Goal: Transaction & Acquisition: Obtain resource

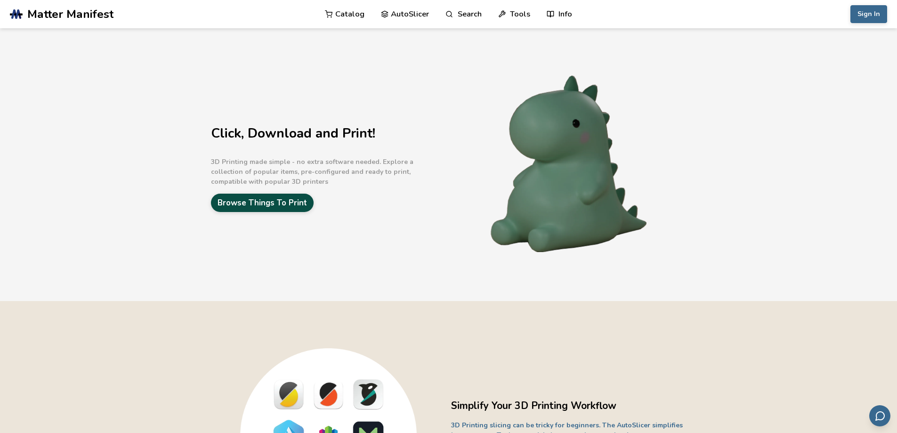
click at [304, 199] on link "Browse Things To Print" at bounding box center [262, 203] width 103 height 18
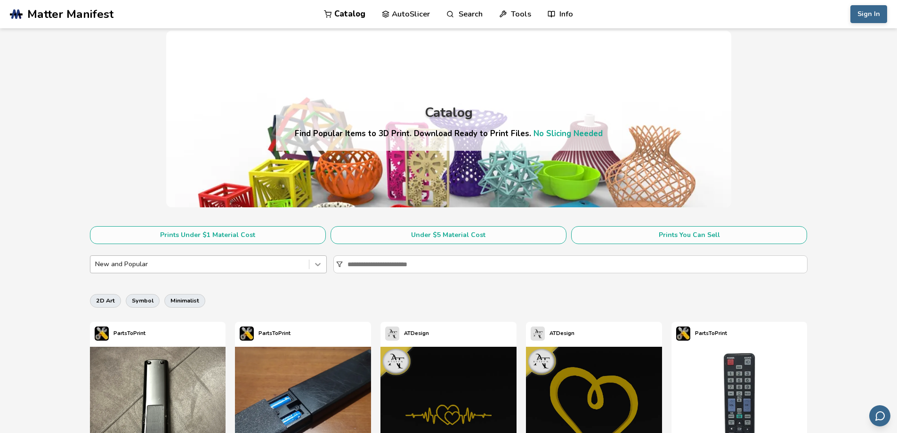
click at [314, 262] on icon at bounding box center [317, 263] width 9 height 9
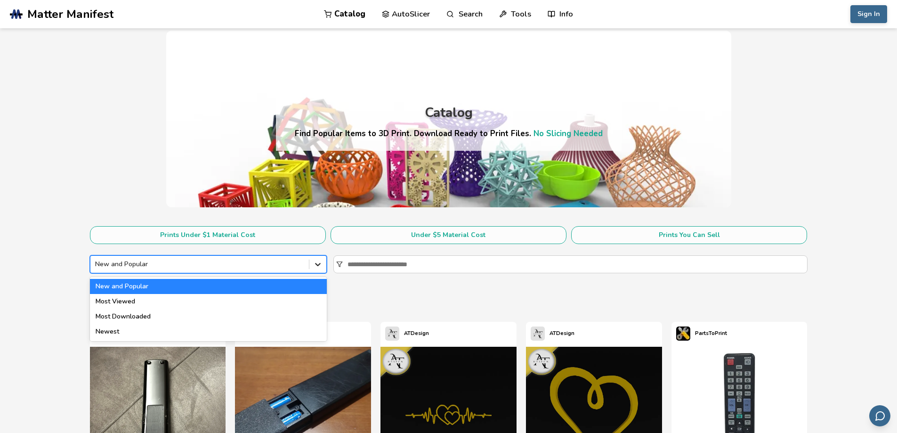
click at [314, 262] on icon at bounding box center [317, 263] width 9 height 9
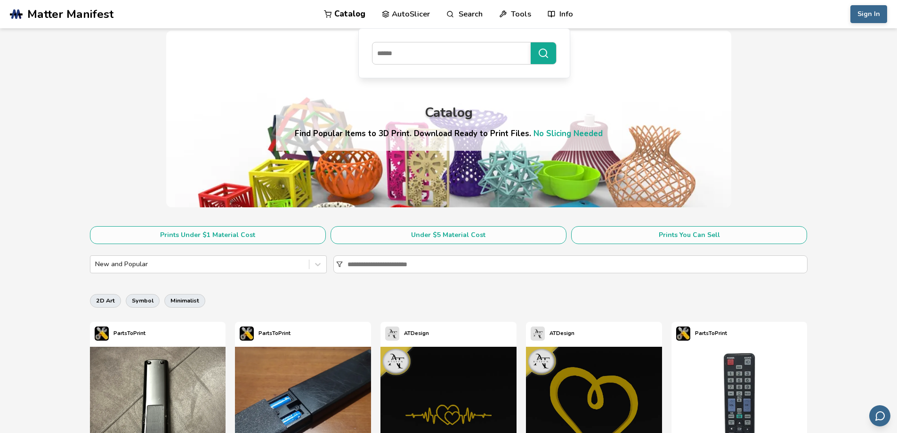
click at [347, 15] on link "Catalog" at bounding box center [344, 14] width 41 height 28
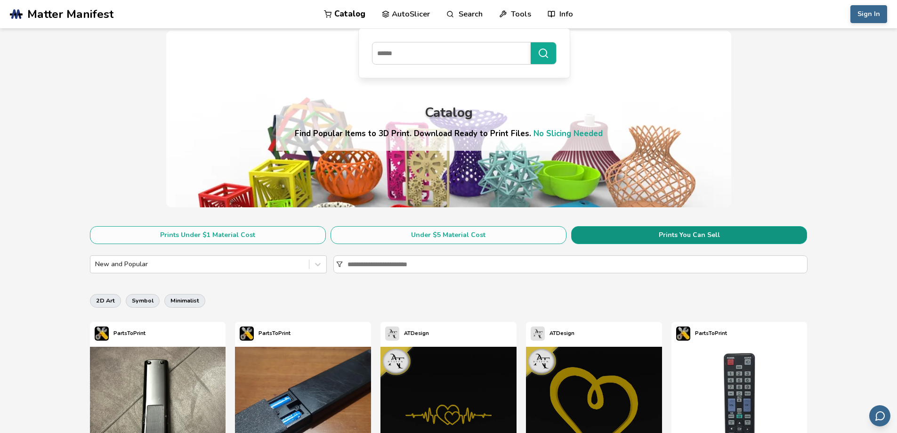
click at [695, 235] on button "Prints You Can Sell" at bounding box center [689, 235] width 236 height 18
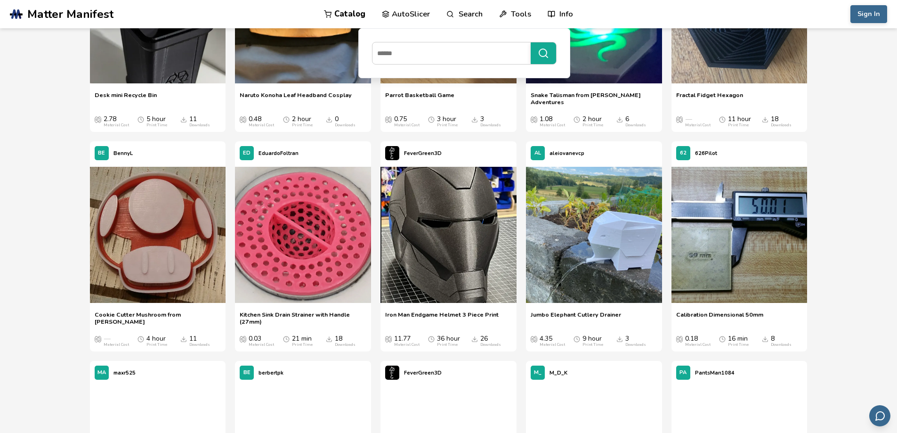
scroll to position [5275, 0]
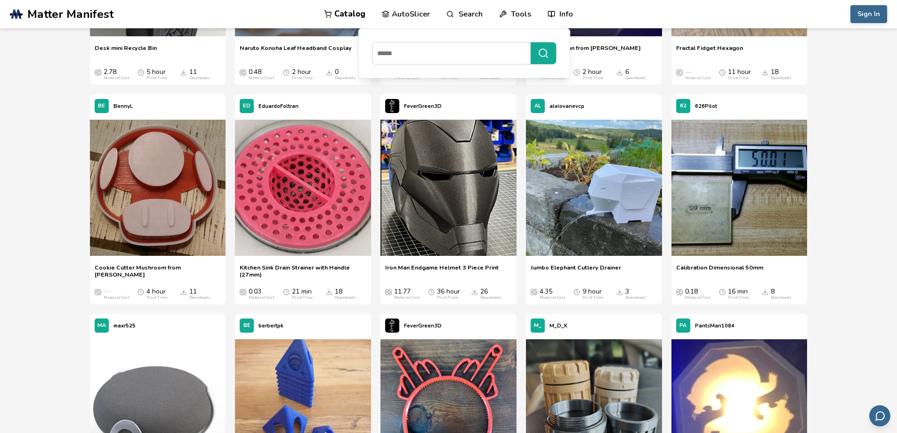
click at [296, 267] on span "Kitchen Sink Drain Strainer with Handle (27mm)" at bounding box center [303, 271] width 127 height 14
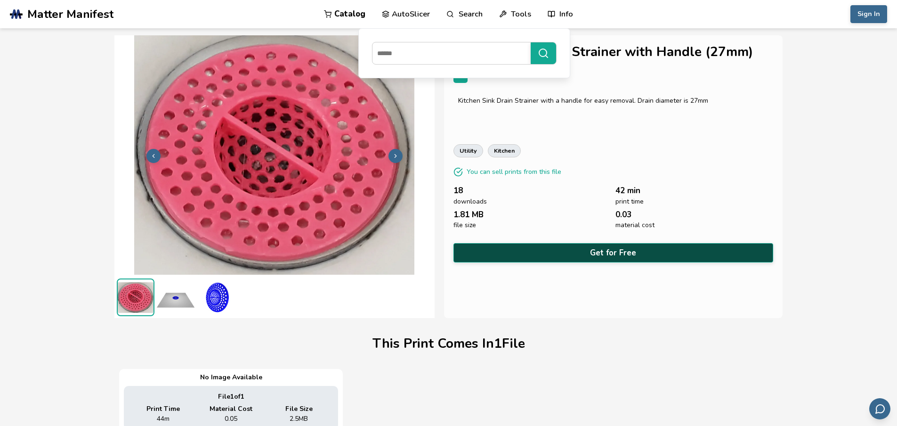
click at [620, 250] on button "Get for Free" at bounding box center [614, 252] width 320 height 19
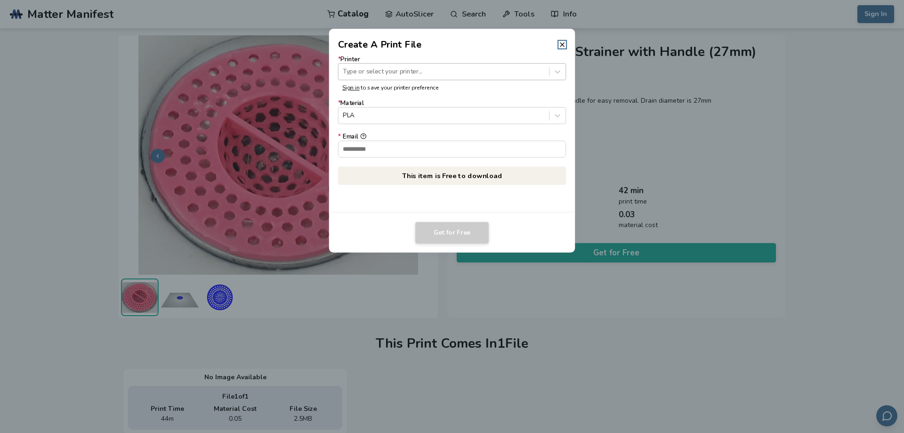
click at [463, 69] on div at bounding box center [444, 71] width 202 height 9
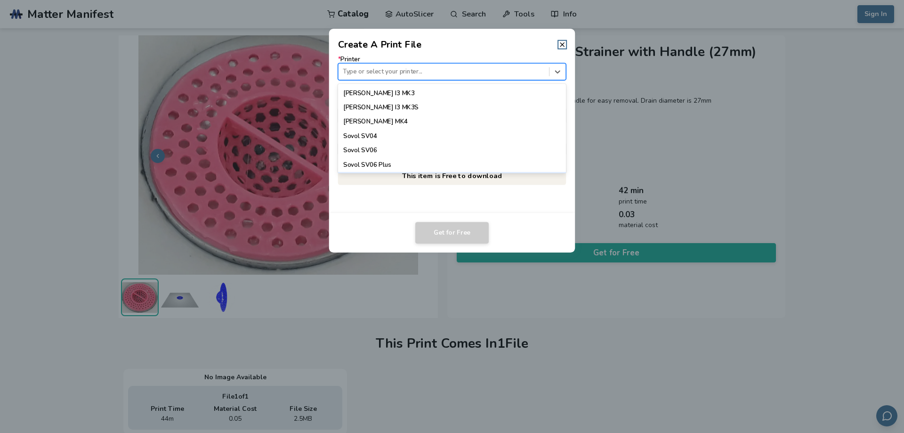
scroll to position [847, 0]
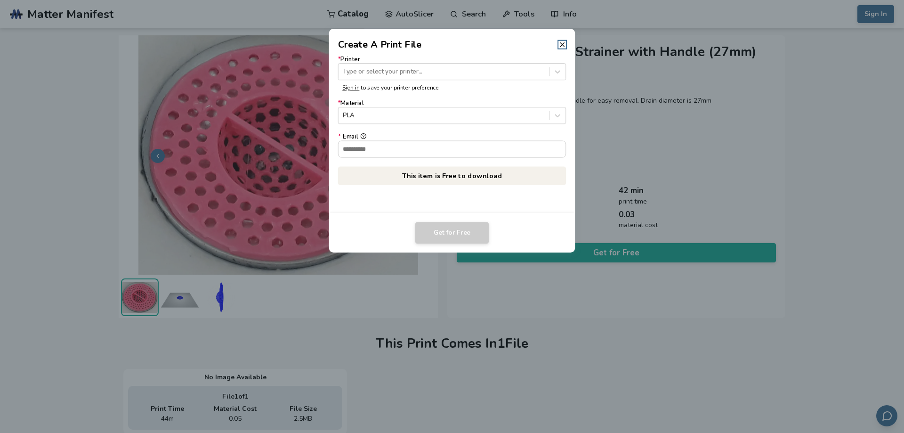
click at [535, 224] on div "Get for Free" at bounding box center [452, 233] width 228 height 22
click at [400, 113] on div at bounding box center [444, 115] width 202 height 9
click at [401, 146] on input "* Email" at bounding box center [452, 149] width 227 height 16
type input "**********"
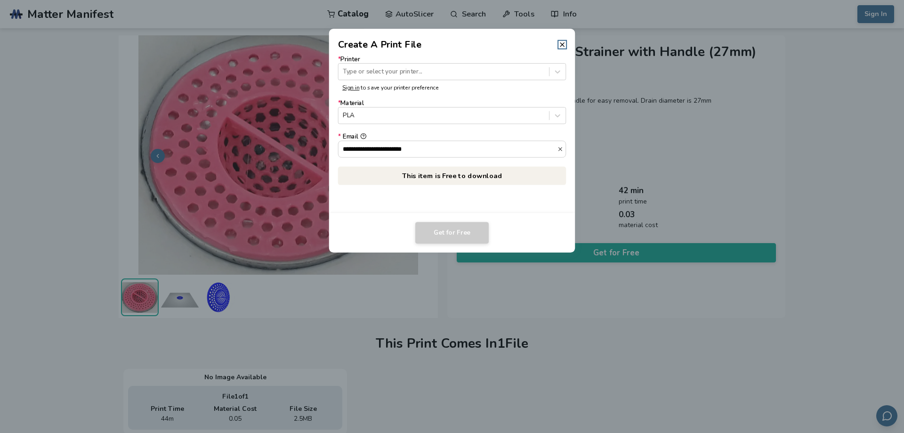
click at [491, 215] on footer "Get for Free" at bounding box center [452, 233] width 246 height 40
click at [560, 67] on div at bounding box center [558, 72] width 16 height 16
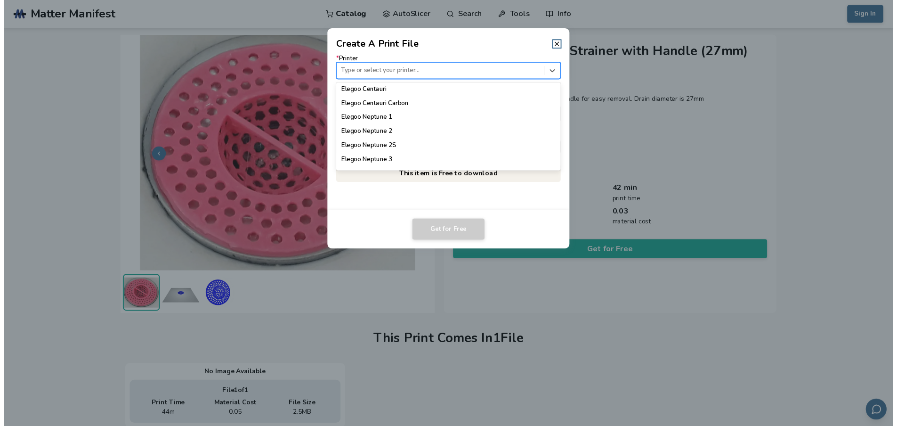
scroll to position [330, 0]
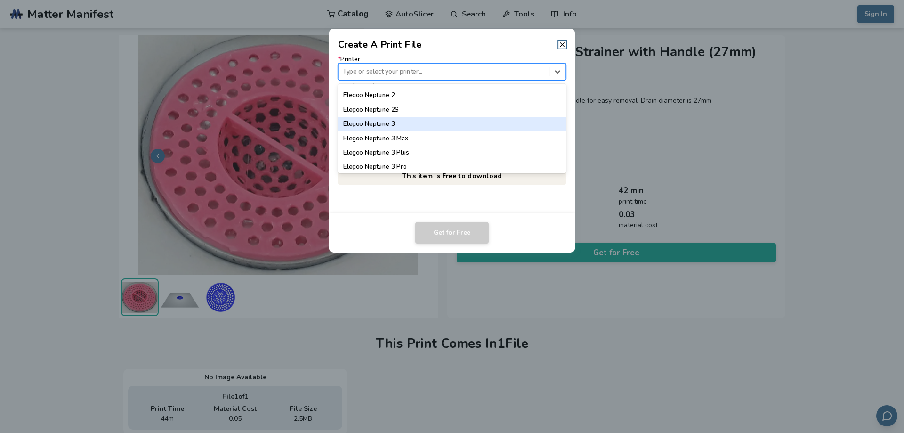
click at [510, 126] on div "Elegoo Neptune 3" at bounding box center [452, 124] width 228 height 14
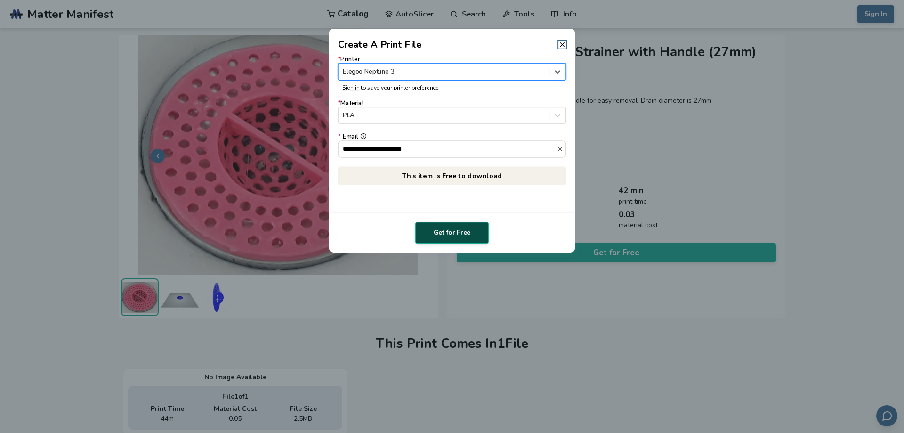
click at [467, 232] on button "Get for Free" at bounding box center [451, 233] width 73 height 22
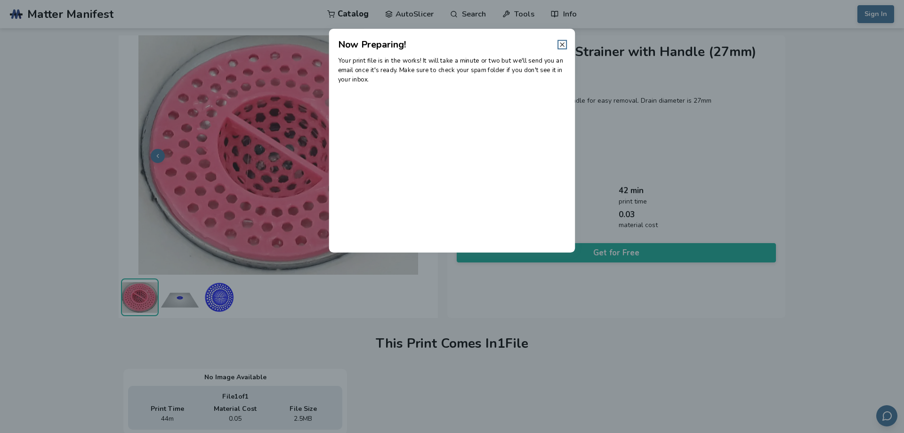
click at [562, 44] on line at bounding box center [562, 45] width 4 height 4
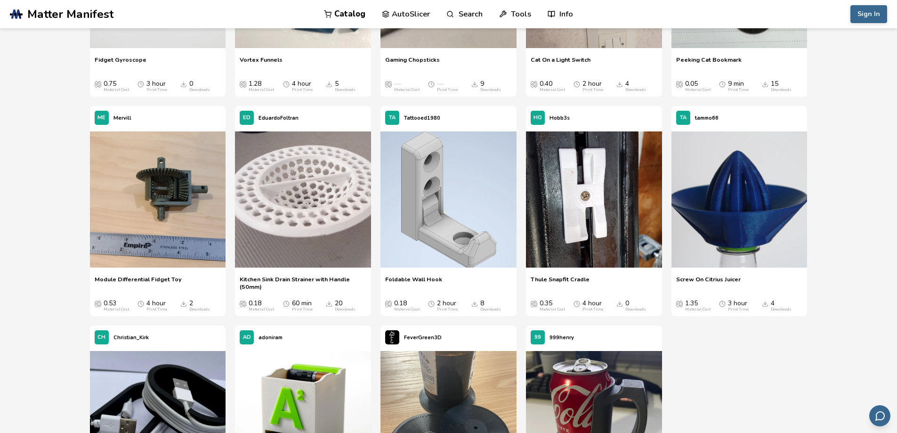
scroll to position [3069, 0]
click at [287, 280] on span "Kitchen Sink Drain Strainer with Handle (50mm)" at bounding box center [303, 282] width 127 height 14
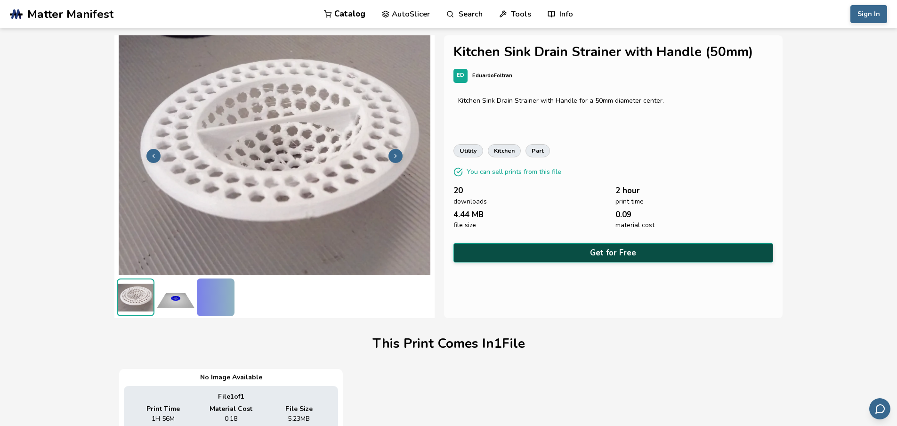
click at [595, 253] on button "Get for Free" at bounding box center [614, 252] width 320 height 19
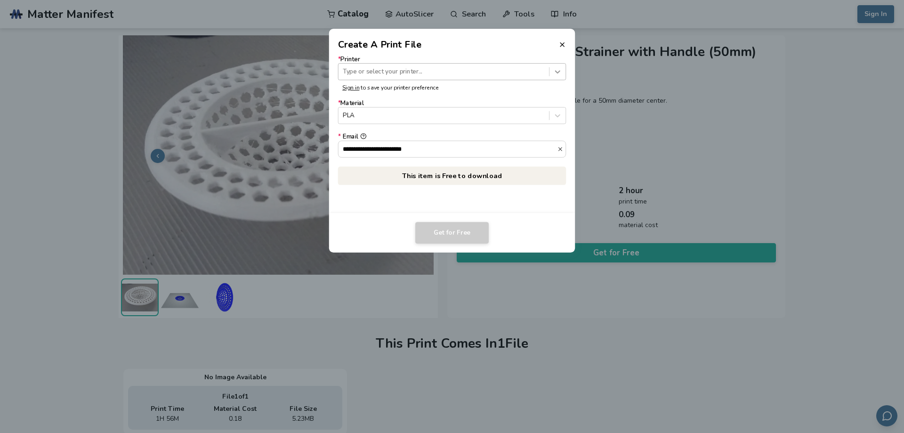
click at [554, 71] on icon at bounding box center [557, 71] width 9 height 9
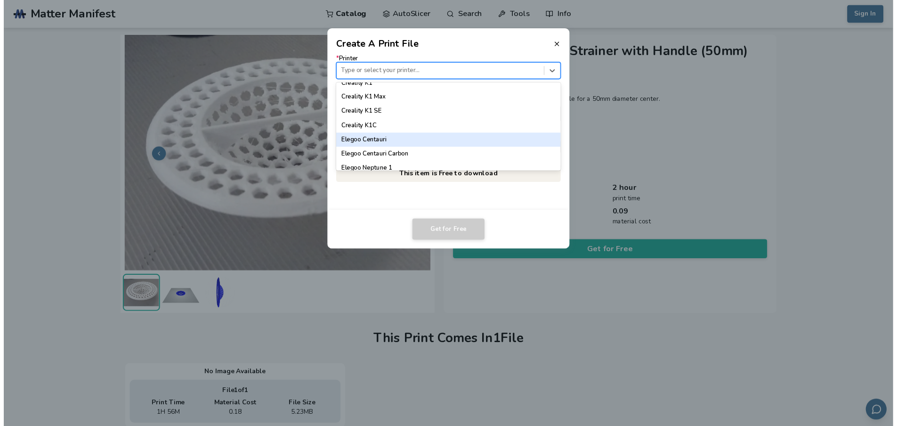
scroll to position [330, 0]
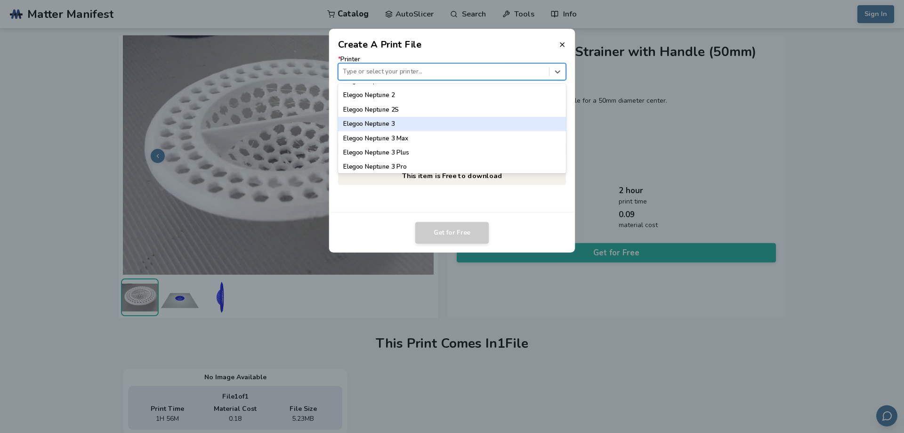
click at [501, 127] on div "Elegoo Neptune 3" at bounding box center [452, 124] width 228 height 14
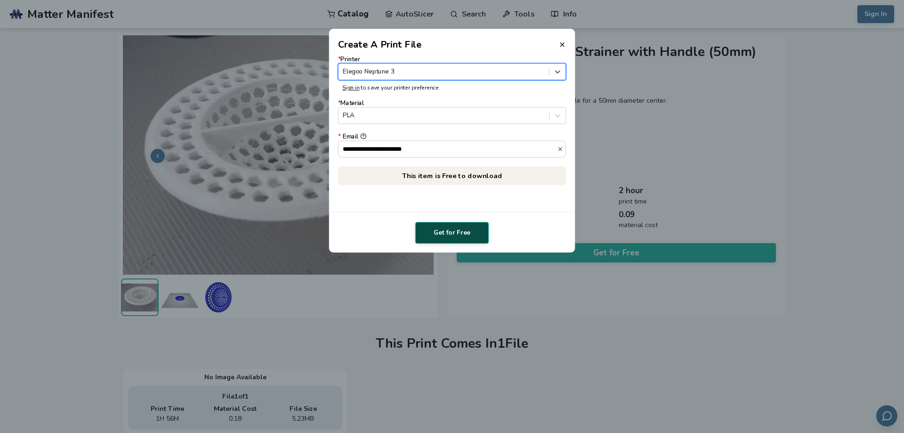
click at [465, 237] on button "Get for Free" at bounding box center [451, 233] width 73 height 22
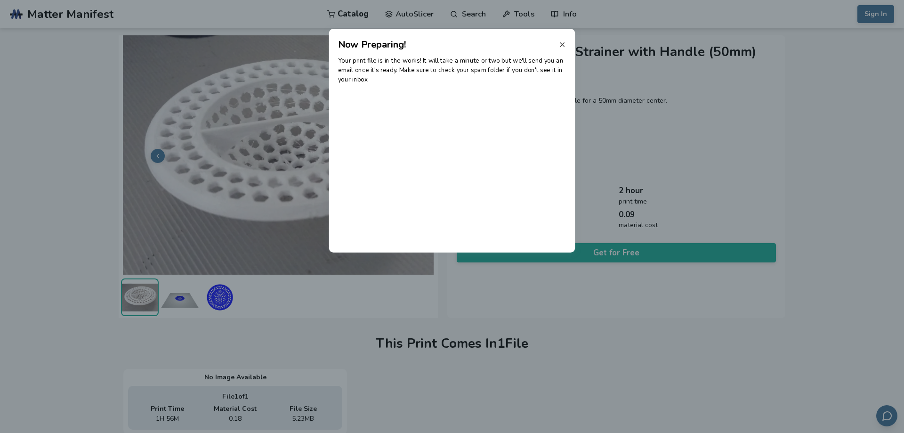
click at [561, 44] on icon at bounding box center [563, 45] width 8 height 8
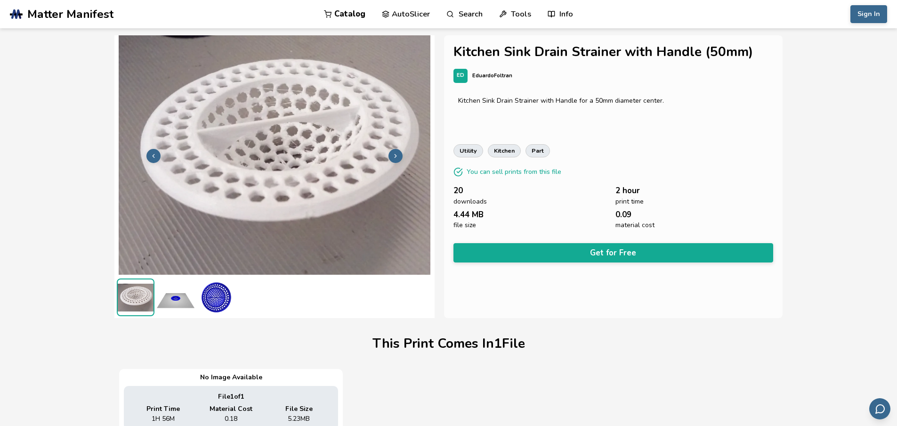
drag, startPoint x: 567, startPoint y: 196, endPoint x: 565, endPoint y: 179, distance: 16.6
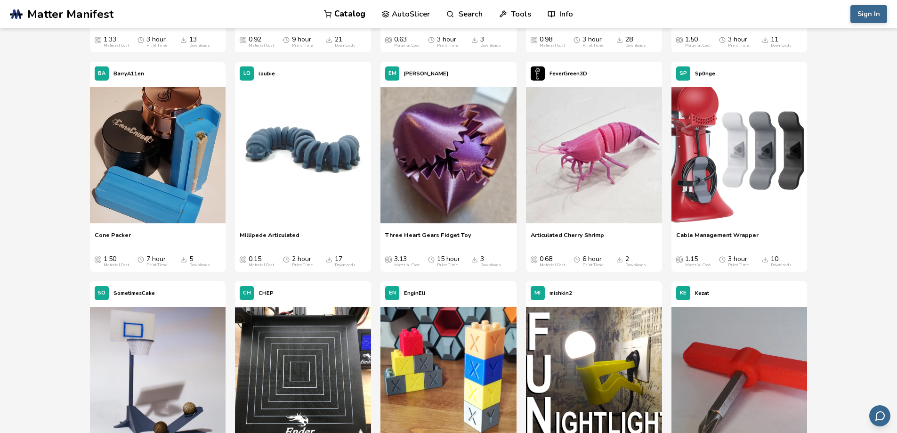
scroll to position [4434, 0]
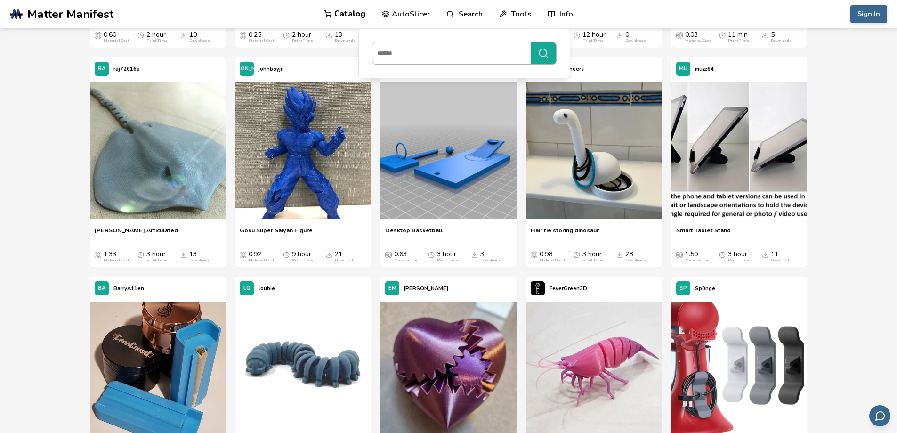
click at [452, 57] on input at bounding box center [450, 53] width 154 height 17
type input "*****"
click at [531, 42] on button "*****" at bounding box center [543, 53] width 25 height 22
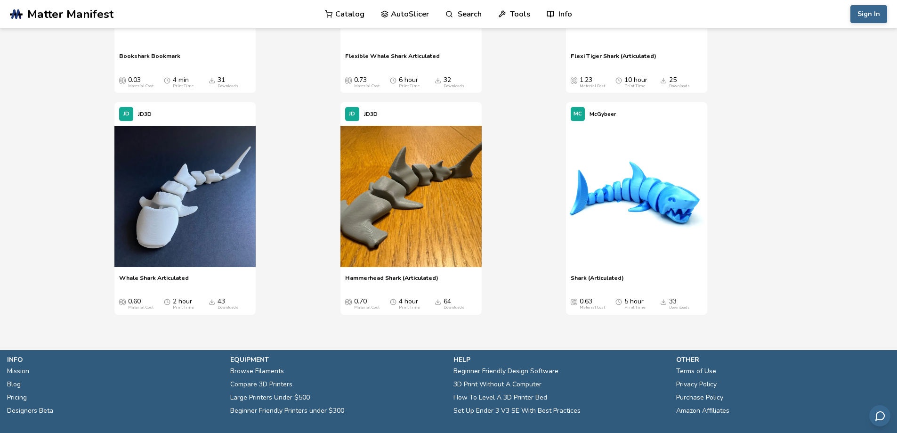
scroll to position [235, 0]
click at [412, 277] on span "Hammerhead Shark (Articulated)" at bounding box center [391, 281] width 93 height 14
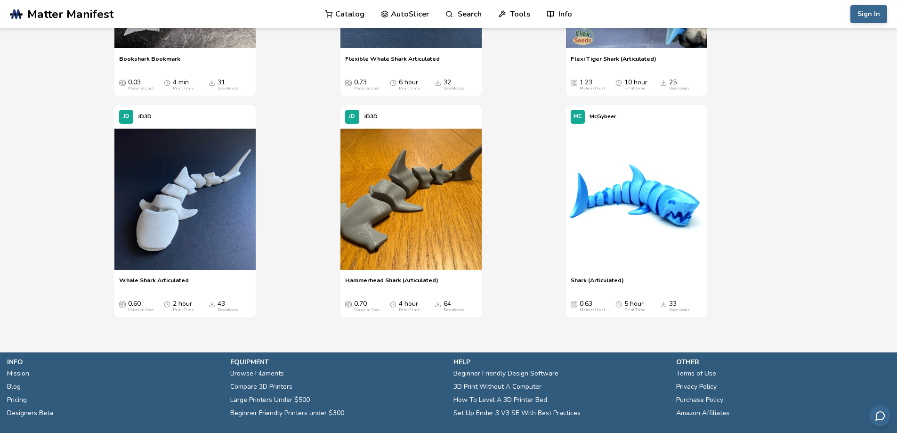
scroll to position [235, 0]
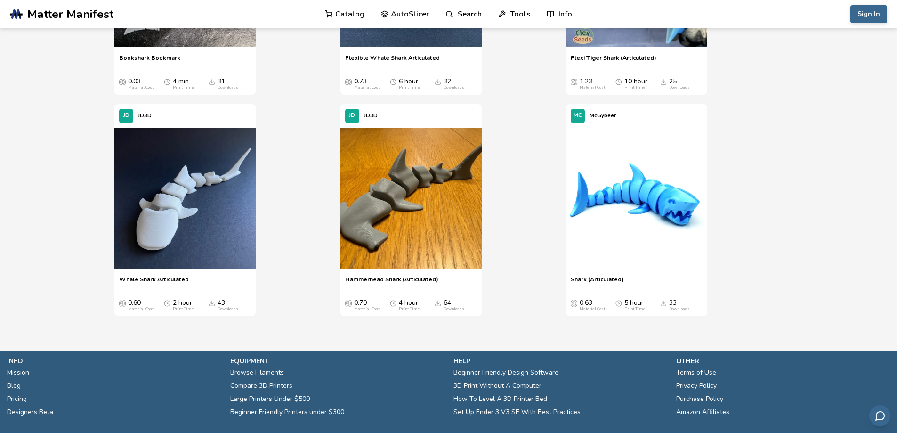
click at [620, 276] on span "Shark (Articulated)" at bounding box center [597, 283] width 53 height 14
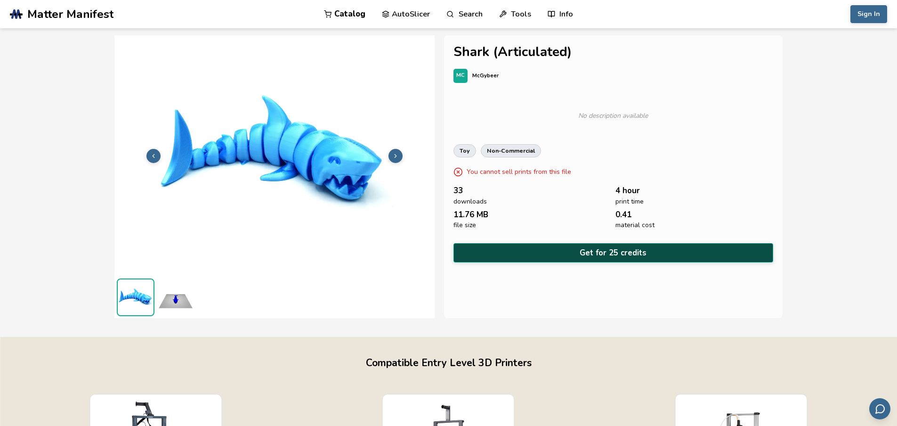
drag, startPoint x: 619, startPoint y: 265, endPoint x: 621, endPoint y: 255, distance: 9.5
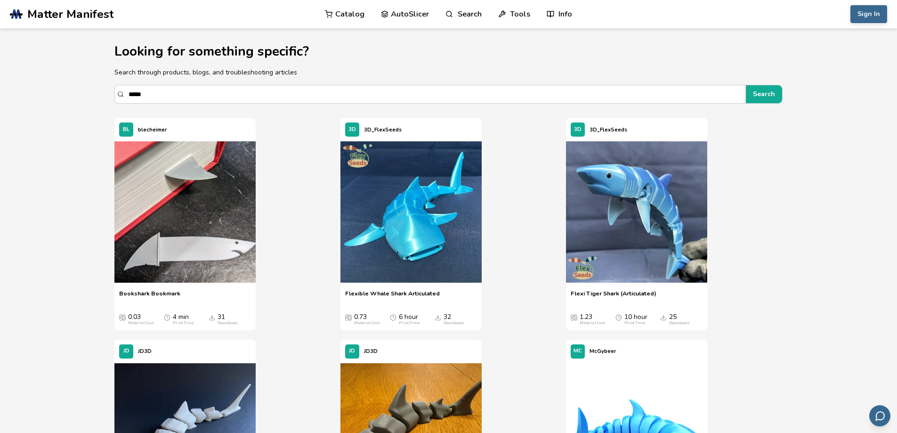
drag, startPoint x: 481, startPoint y: 128, endPoint x: 474, endPoint y: 115, distance: 13.9
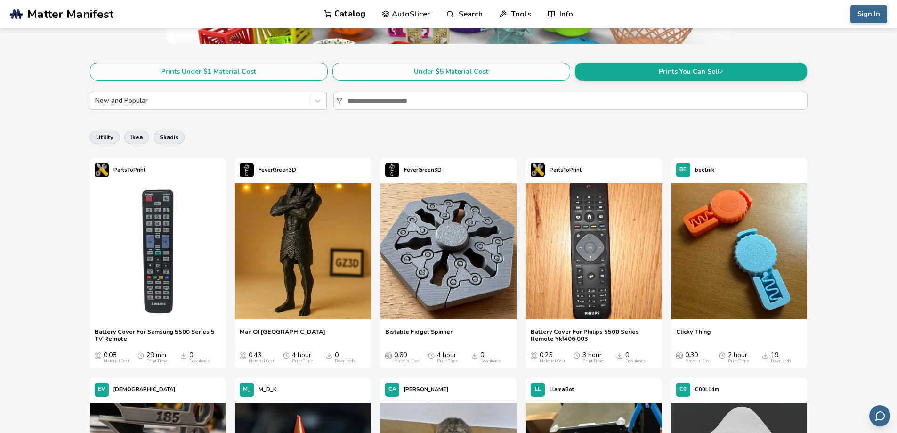
scroll to position [102, 0]
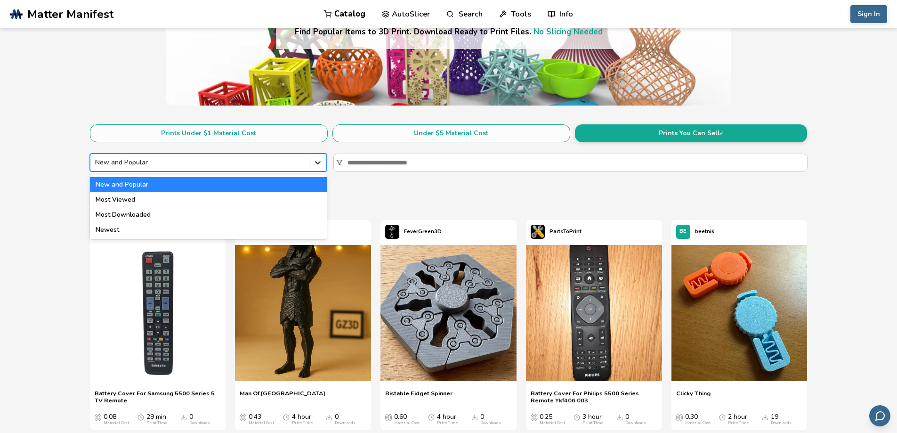
click at [320, 164] on icon at bounding box center [317, 162] width 9 height 9
click at [133, 212] on div "Most Downloaded" at bounding box center [208, 214] width 237 height 15
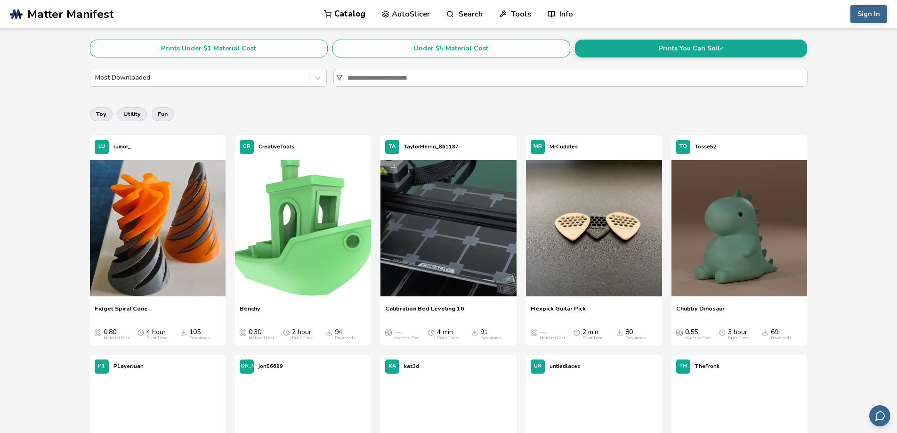
scroll to position [196, 0]
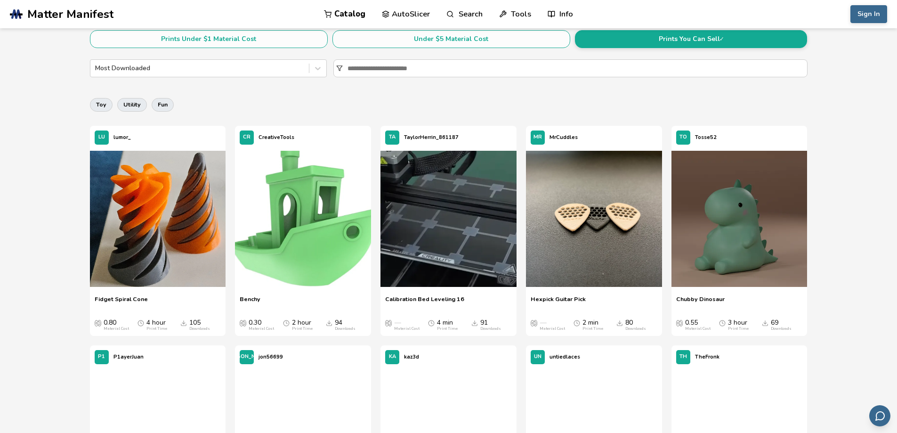
click at [567, 298] on span "Hexpick Guitar Pick" at bounding box center [558, 302] width 55 height 14
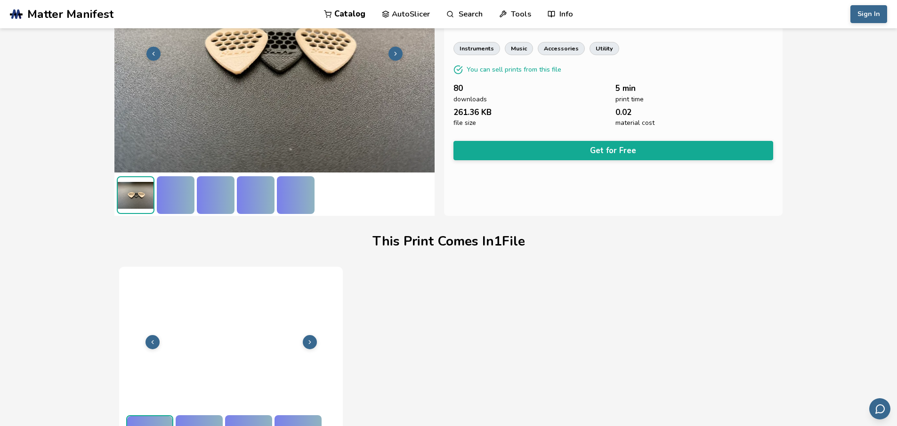
scroll to position [129, 0]
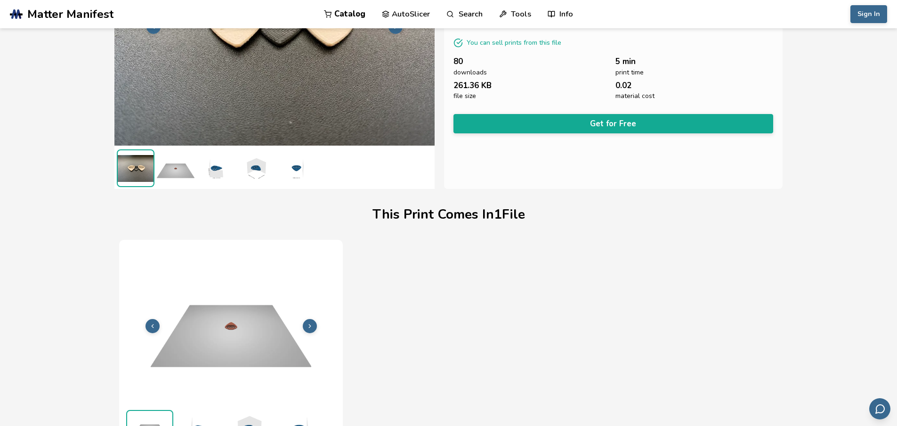
click at [563, 121] on button "Get for Free" at bounding box center [614, 123] width 320 height 19
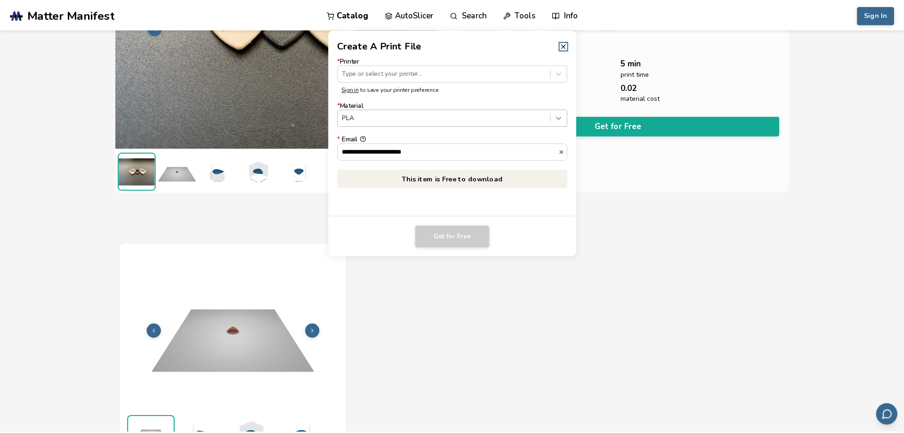
scroll to position [130, 0]
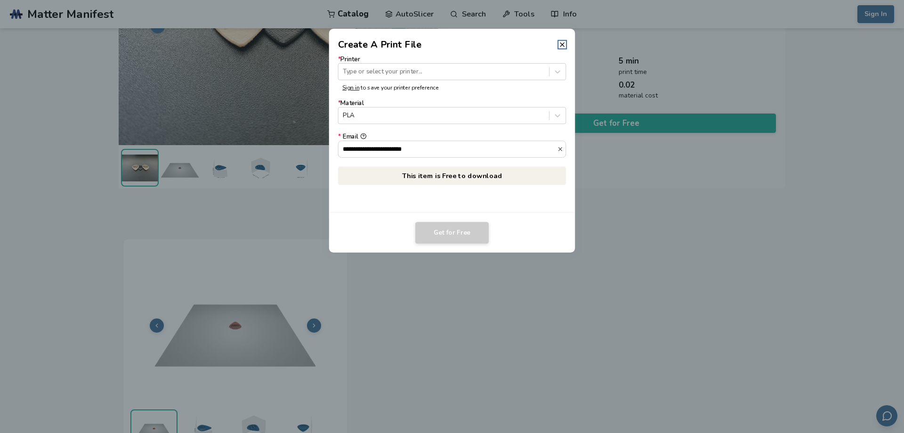
click at [348, 86] on link "Sign in" at bounding box center [350, 88] width 17 height 8
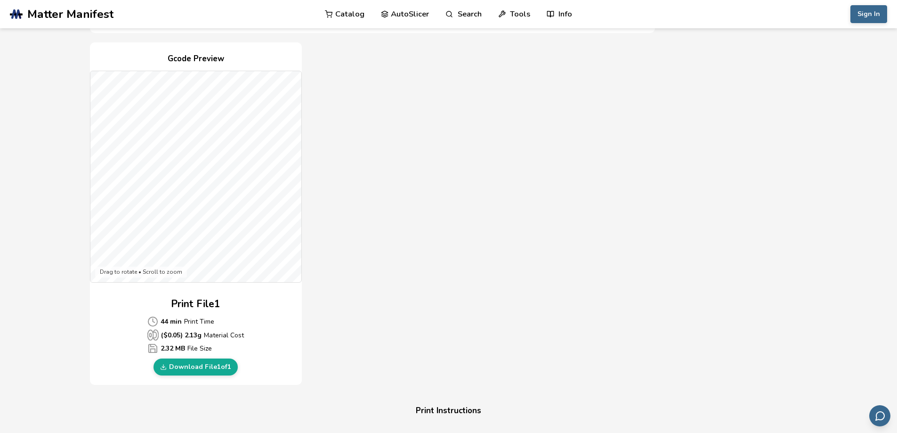
scroll to position [235, 0]
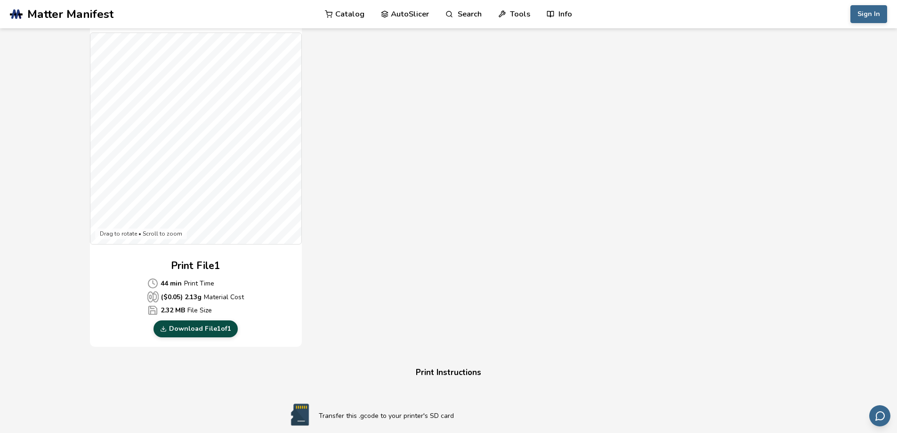
click at [200, 331] on link "Download File 1 of 1" at bounding box center [196, 328] width 84 height 17
click at [507, 157] on div "Gcode Preview Drag to rotate • Scroll to zoom Print File 1 44 min Print Time ($…" at bounding box center [372, 175] width 565 height 343
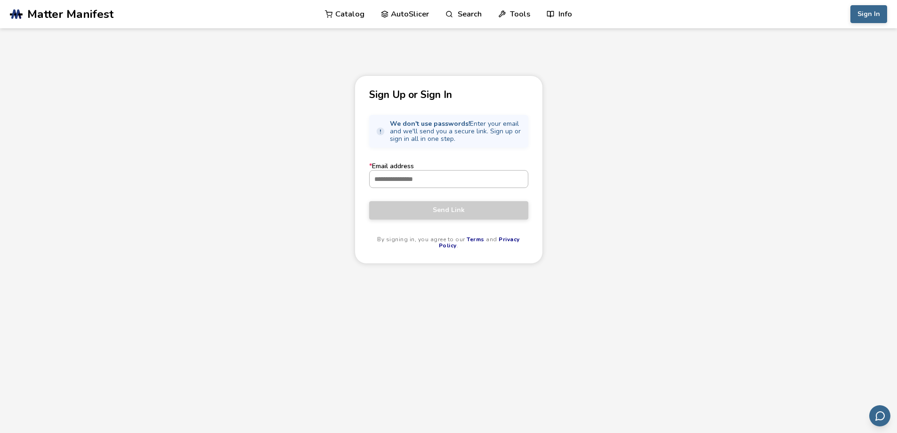
click at [445, 176] on input "* Email address" at bounding box center [449, 178] width 158 height 17
type input "**********"
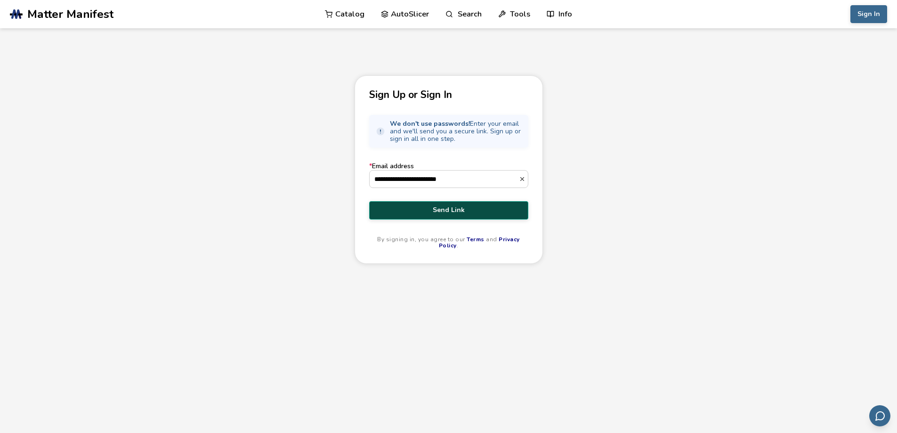
click at [446, 211] on span "Send Link" at bounding box center [448, 210] width 145 height 8
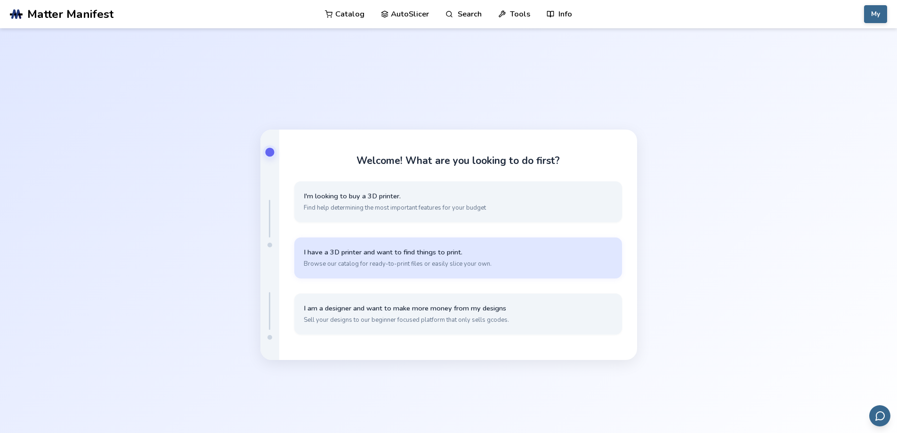
click at [418, 270] on button "I have a 3D printer and want to find things to print. Browse our catalog for re…" at bounding box center [458, 257] width 328 height 41
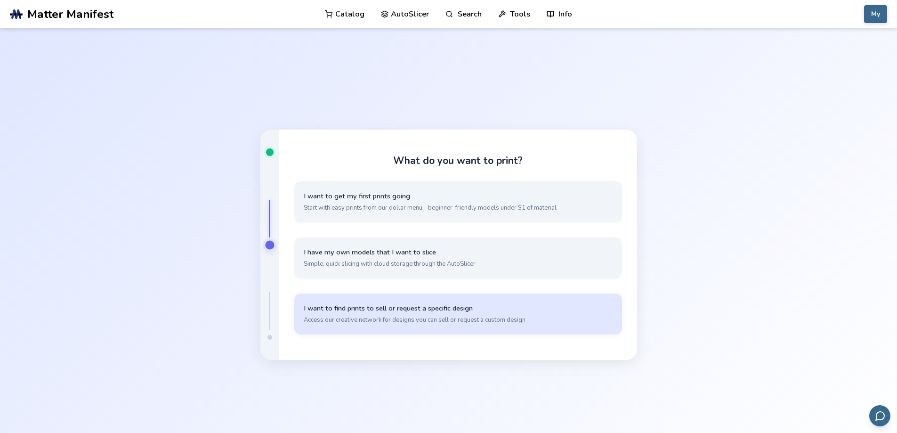
click at [389, 305] on span "I want to find prints to sell or request a specific design" at bounding box center [458, 308] width 309 height 9
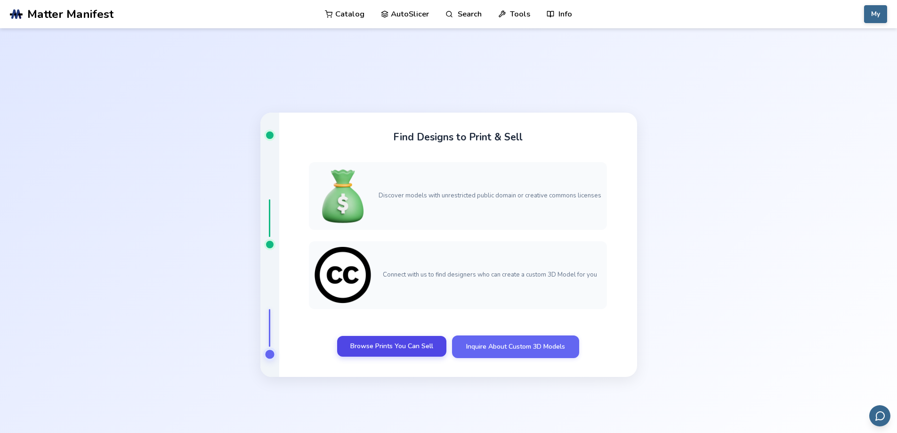
click at [399, 344] on link "Browse Prints You Can Sell" at bounding box center [391, 346] width 109 height 21
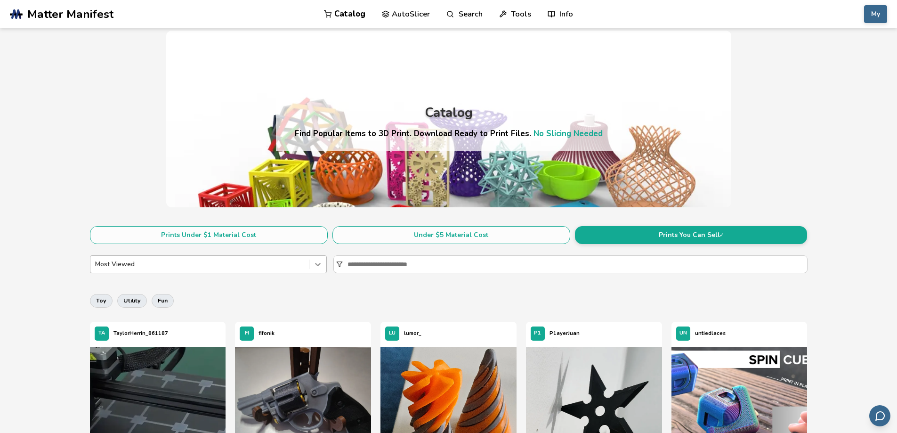
click at [316, 264] on icon at bounding box center [318, 264] width 6 height 3
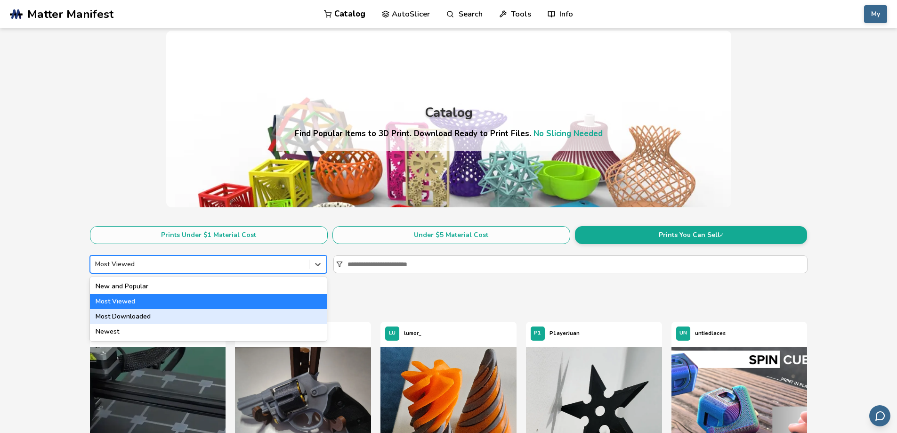
click at [271, 319] on div "Most Downloaded" at bounding box center [208, 316] width 237 height 15
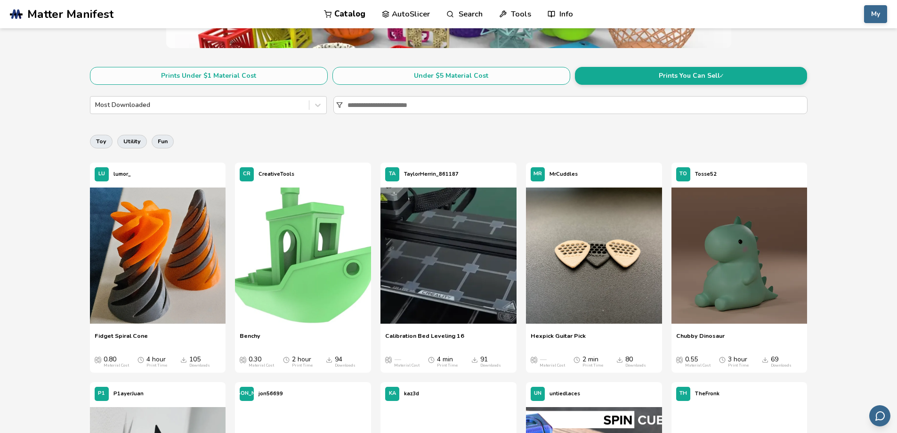
scroll to position [188, 0]
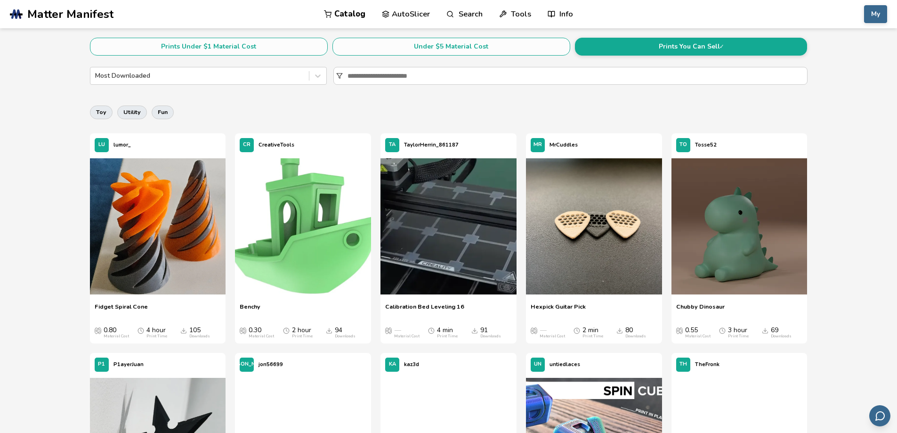
click at [564, 305] on span "Hexpick Guitar Pick" at bounding box center [558, 310] width 55 height 14
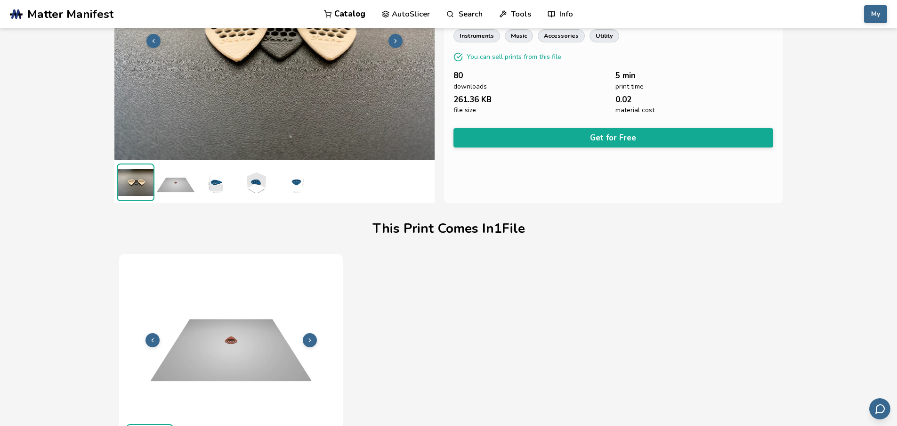
scroll to position [129, 0]
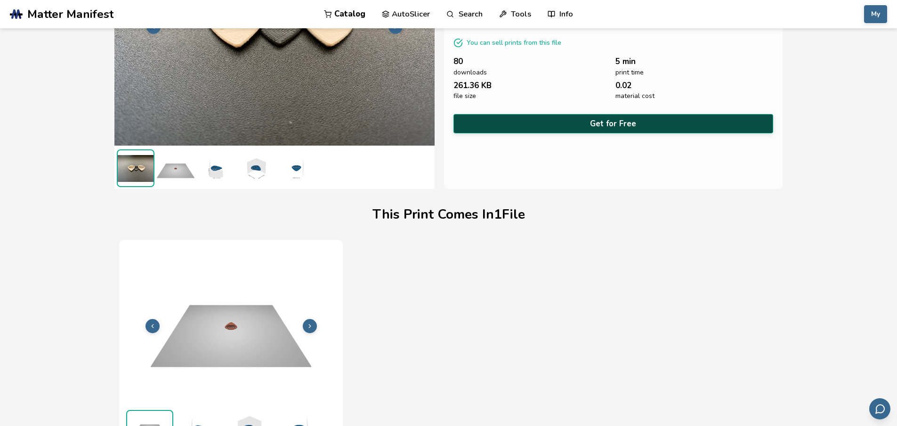
click at [568, 120] on button "Get for Free" at bounding box center [614, 123] width 320 height 19
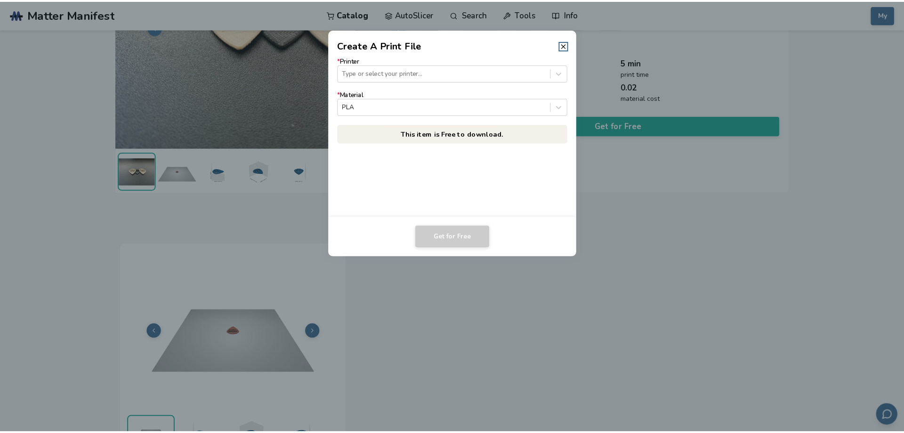
scroll to position [130, 0]
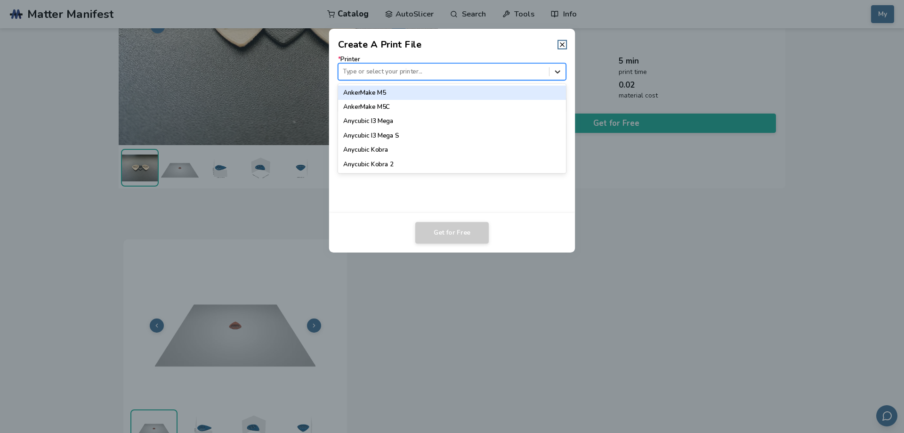
click at [554, 72] on icon at bounding box center [557, 71] width 9 height 9
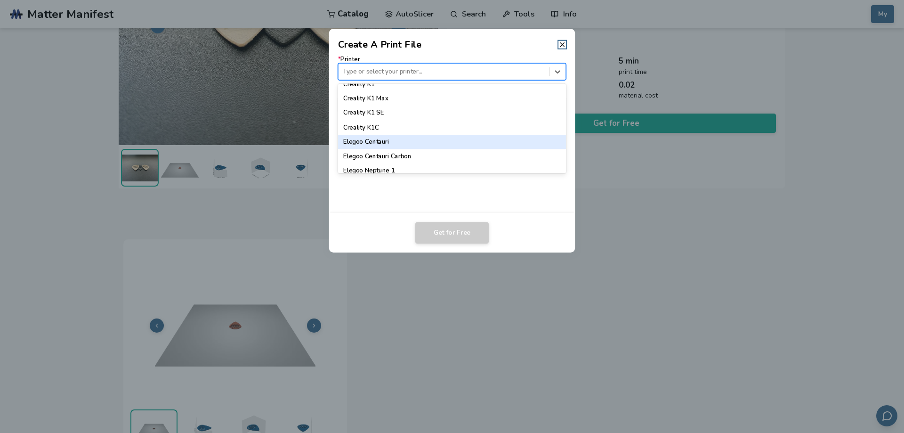
scroll to position [283, 0]
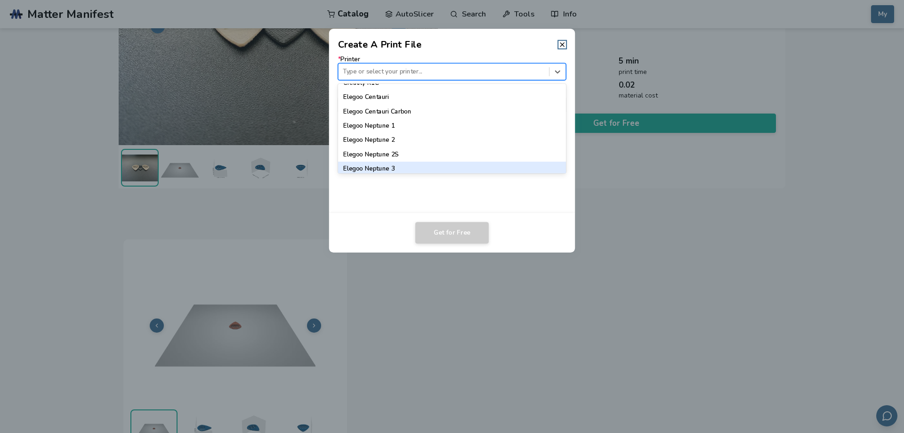
click at [520, 162] on div "Elegoo Neptune 3" at bounding box center [452, 169] width 228 height 14
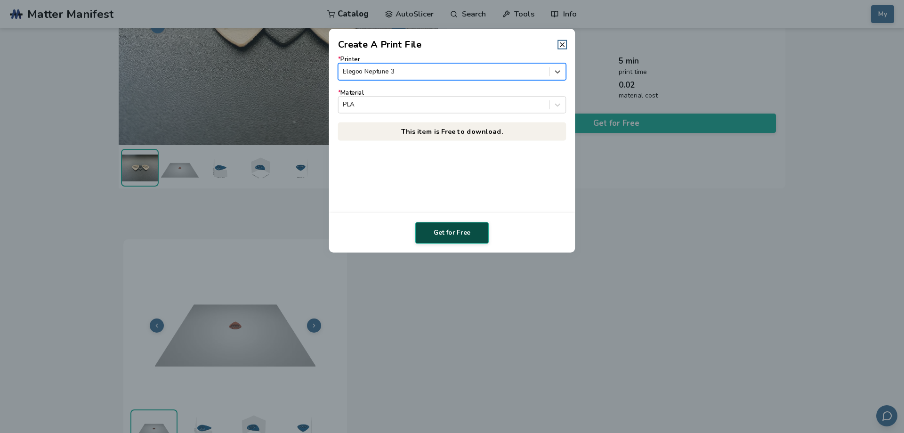
click at [465, 236] on button "Get for Free" at bounding box center [451, 233] width 73 height 22
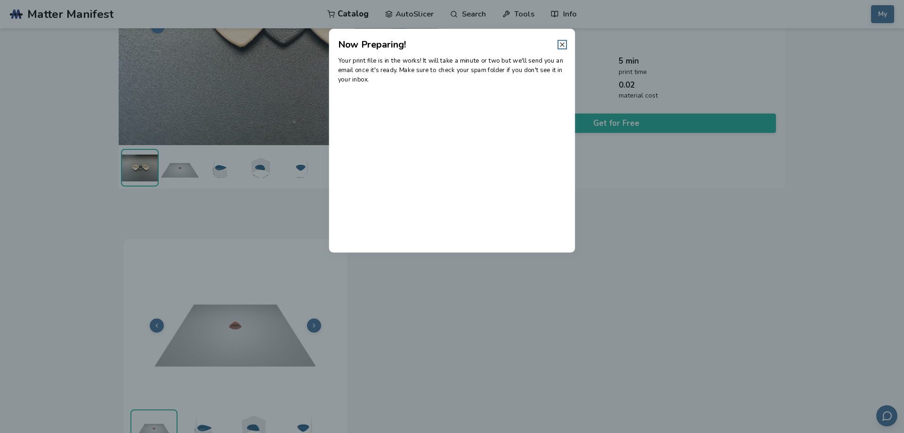
click at [560, 45] on icon at bounding box center [563, 45] width 8 height 8
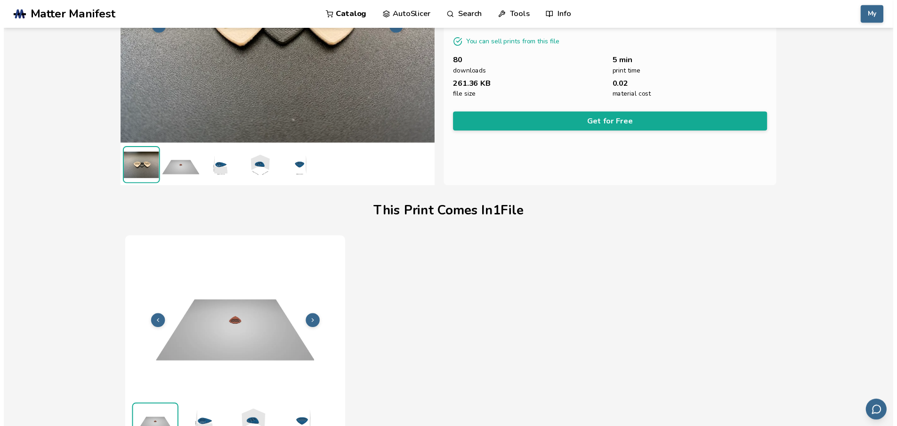
scroll to position [129, 0]
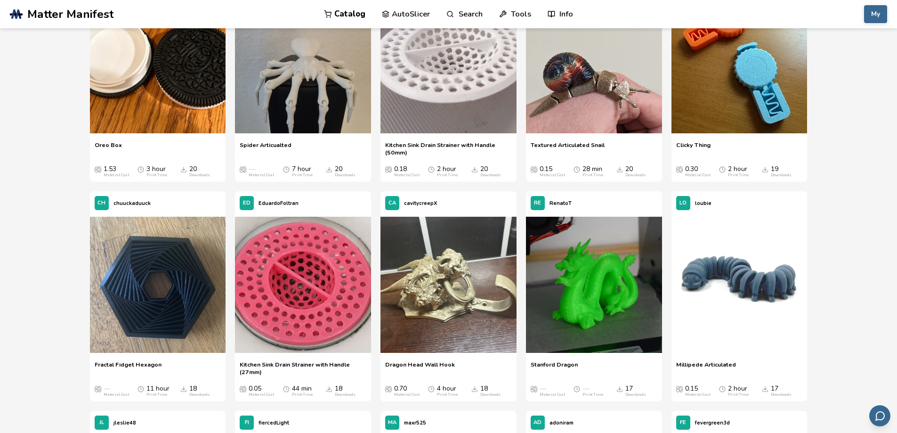
scroll to position [3155, 0]
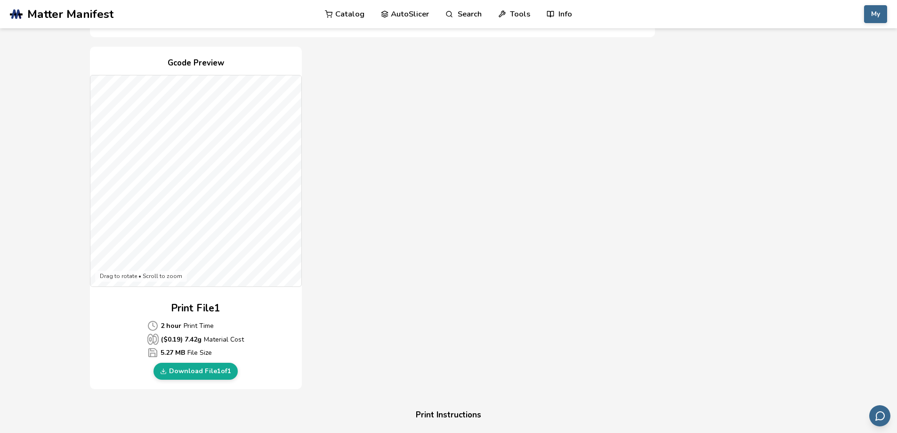
scroll to position [235, 0]
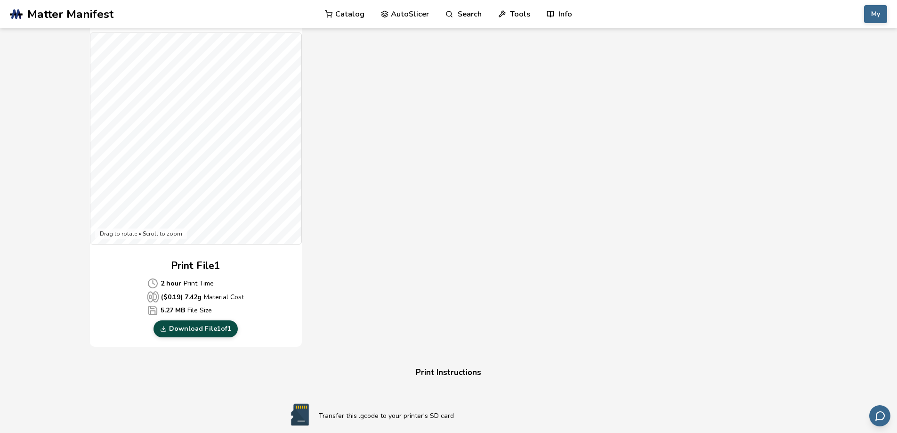
click at [195, 327] on link "Download File 1 of 1" at bounding box center [196, 328] width 84 height 17
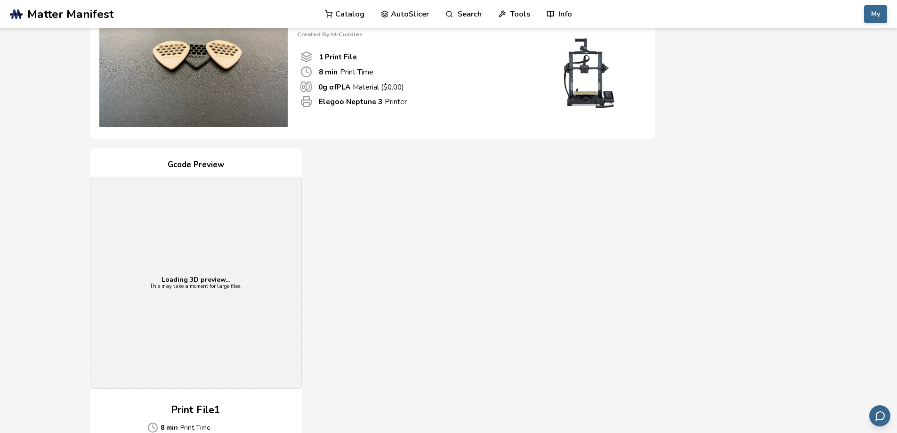
scroll to position [235, 0]
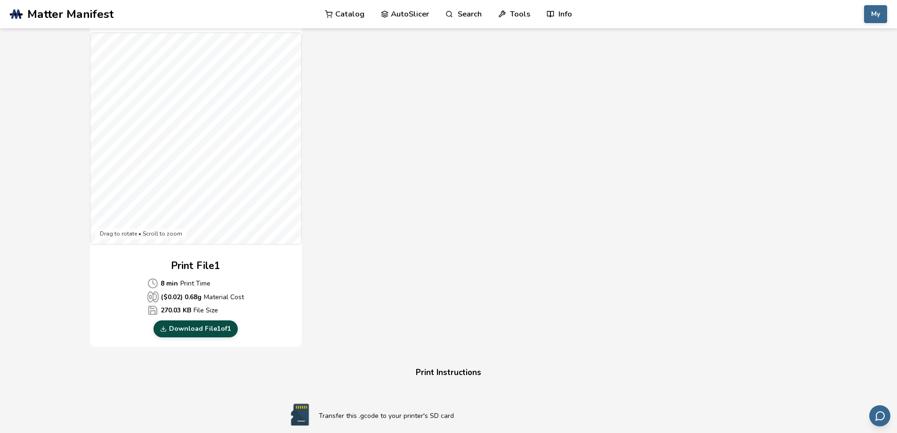
click at [204, 334] on link "Download File 1 of 1" at bounding box center [196, 328] width 84 height 17
drag, startPoint x: 438, startPoint y: 161, endPoint x: 430, endPoint y: 156, distance: 9.7
